Goal: Information Seeking & Learning: Learn about a topic

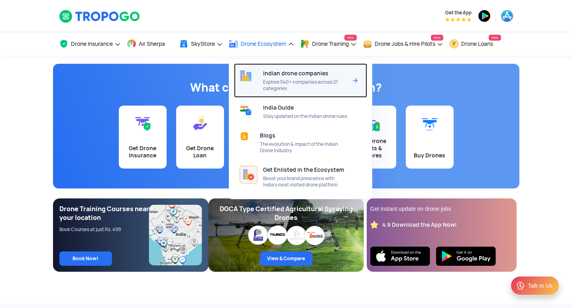
click at [283, 75] on span "Indian drone companies" at bounding box center [295, 73] width 65 height 6
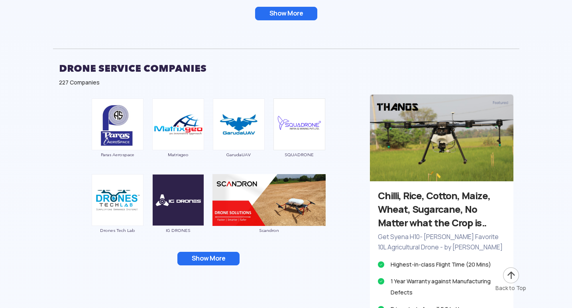
scroll to position [1569, 0]
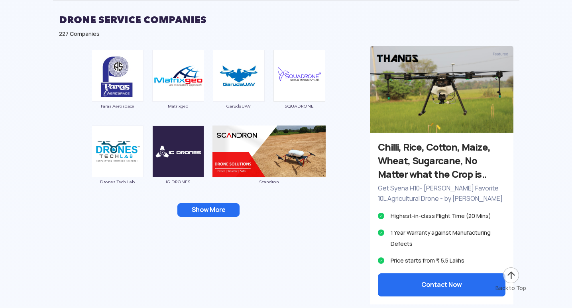
click at [208, 215] on button "Show More" at bounding box center [208, 210] width 62 height 14
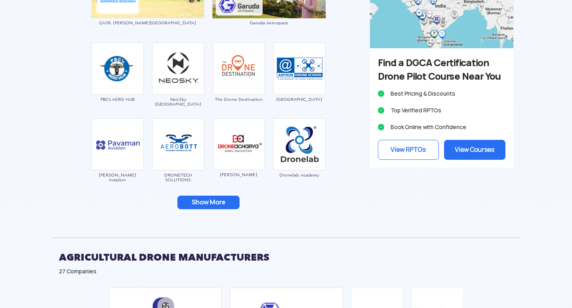
scroll to position [1091, 0]
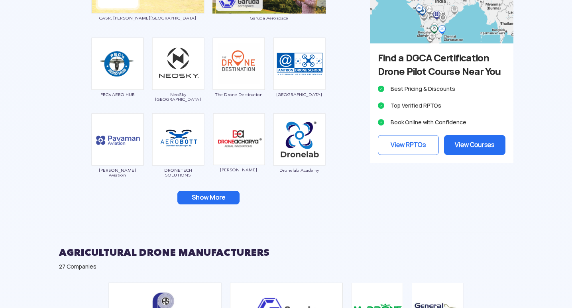
click at [219, 193] on button "Show More" at bounding box center [208, 198] width 62 height 14
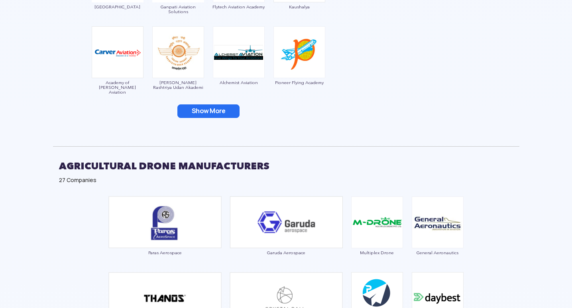
scroll to position [1330, 0]
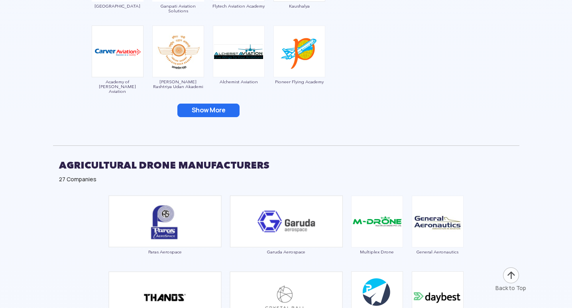
click at [299, 50] on img at bounding box center [300, 52] width 52 height 52
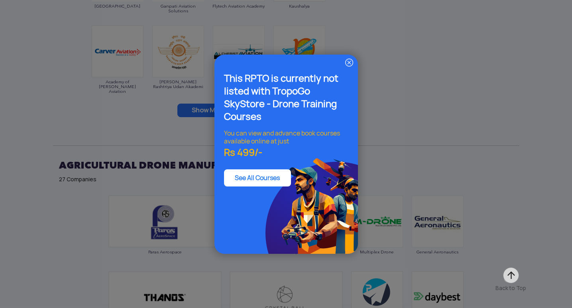
click at [345, 60] on img at bounding box center [350, 63] width 10 height 10
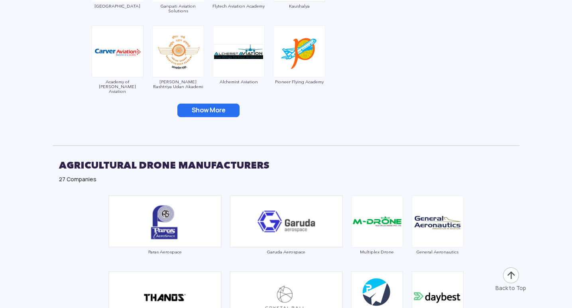
click at [290, 51] on img at bounding box center [300, 52] width 52 height 52
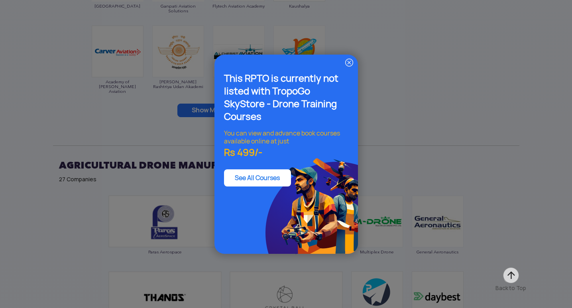
click at [345, 63] on img at bounding box center [350, 63] width 10 height 10
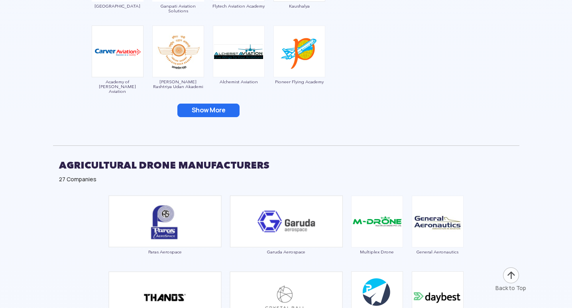
click at [226, 69] on img at bounding box center [239, 52] width 52 height 52
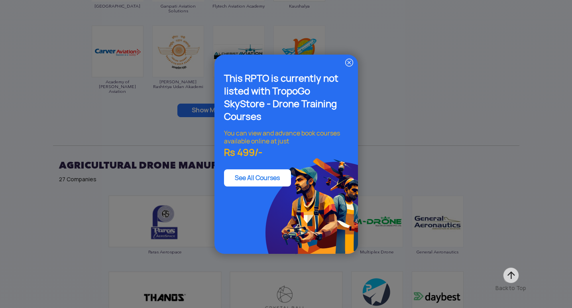
click at [347, 67] on img at bounding box center [350, 63] width 10 height 10
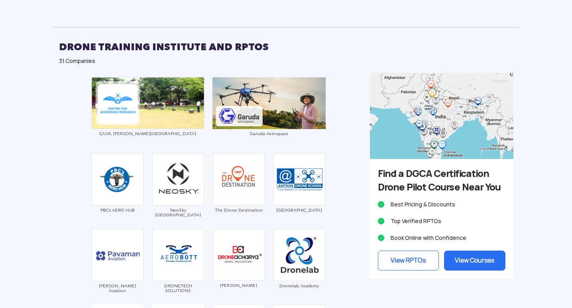
scroll to position [971, 0]
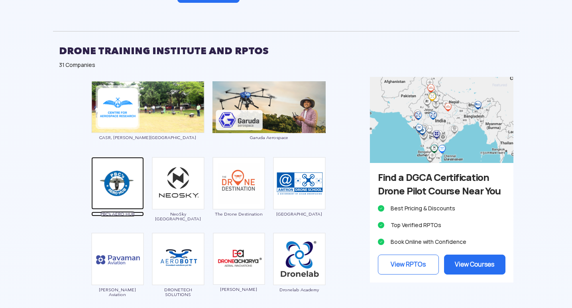
click at [118, 183] on img at bounding box center [117, 183] width 53 height 53
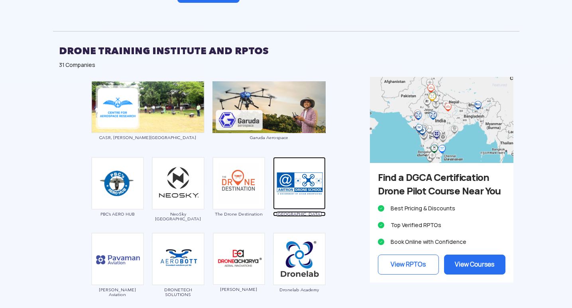
click at [314, 188] on img at bounding box center [299, 183] width 53 height 53
drag, startPoint x: 327, startPoint y: 222, endPoint x: 277, endPoint y: 219, distance: 49.9
click at [277, 219] on div "CASR, Anna University Garuda Aerospace PBC’s AERO HUB NeoSky India The Drone De…" at bounding box center [208, 283] width 311 height 413
copy span "Amtron Drone School"
click at [290, 187] on img at bounding box center [299, 183] width 53 height 53
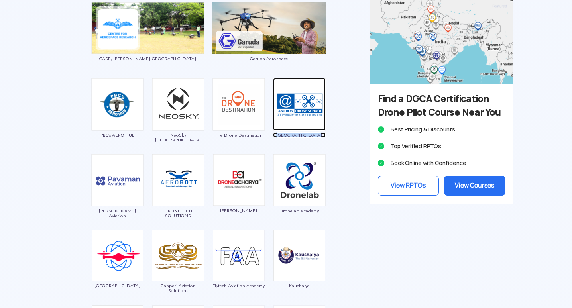
scroll to position [1051, 0]
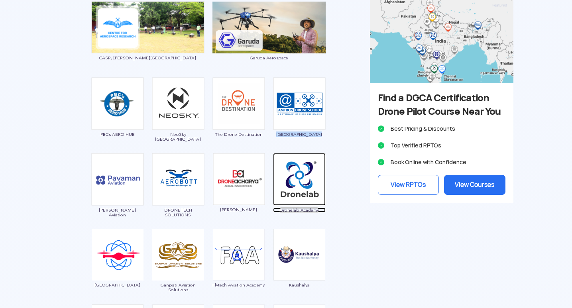
click at [310, 175] on img at bounding box center [299, 179] width 53 height 53
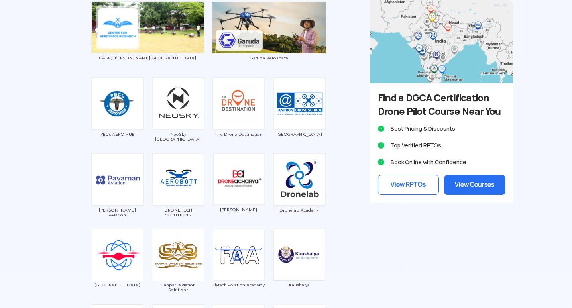
click at [329, 152] on div "CASR, Anna University Garuda Aerospace PBC’s AERO HUB NeoSky India The Drone De…" at bounding box center [208, 203] width 311 height 413
drag, startPoint x: 195, startPoint y: 221, endPoint x: 160, endPoint y: 211, distance: 36.3
click at [160, 211] on div "DRONETECH SOLUTIONS" at bounding box center [178, 187] width 53 height 68
copy span "DRONETECH SOLUTIONS"
click at [267, 219] on div "CASR, Anna University Garuda Aerospace PBC’s AERO HUB NeoSky India The Drone De…" at bounding box center [208, 203] width 311 height 413
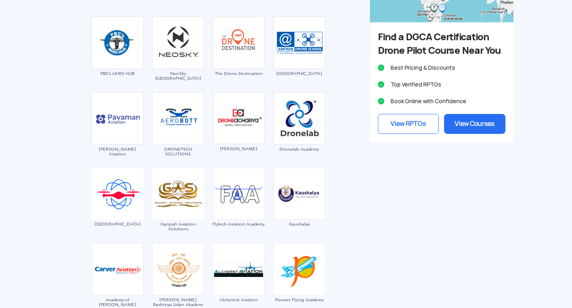
scroll to position [1131, 0]
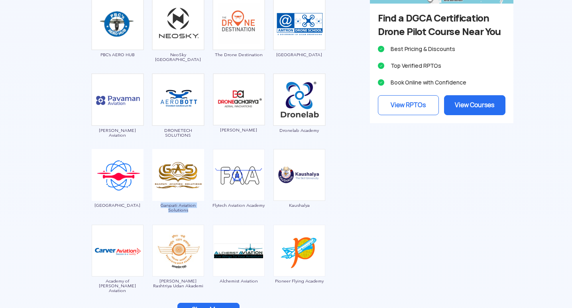
drag, startPoint x: 191, startPoint y: 215, endPoint x: 157, endPoint y: 206, distance: 35.9
click at [157, 206] on div "Ganpati Aviation Solutions" at bounding box center [178, 183] width 53 height 68
copy span "Ganpati Aviation Solutions"
